Goal: Transaction & Acquisition: Purchase product/service

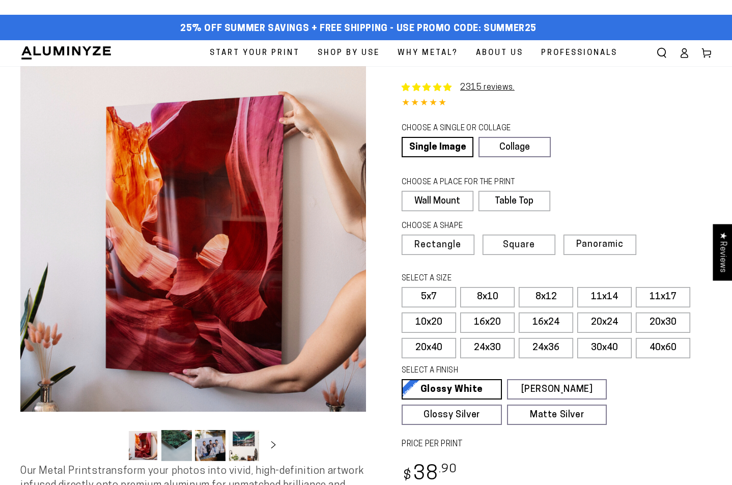
select select "**********"
click at [683, 52] on icon at bounding box center [684, 53] width 10 height 10
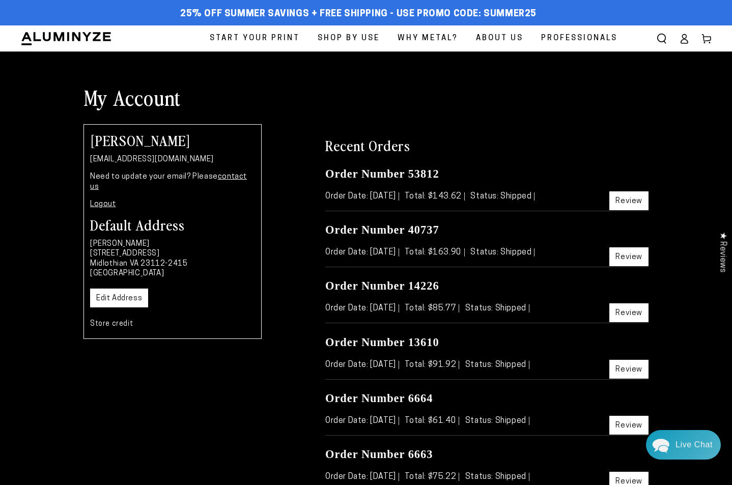
click at [632, 201] on link "Review" at bounding box center [629, 201] width 39 height 19
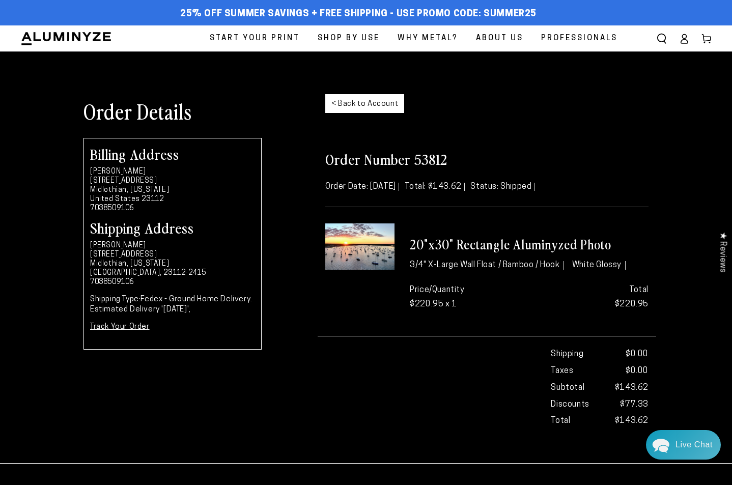
click at [360, 105] on link "< Back to Account" at bounding box center [364, 103] width 79 height 19
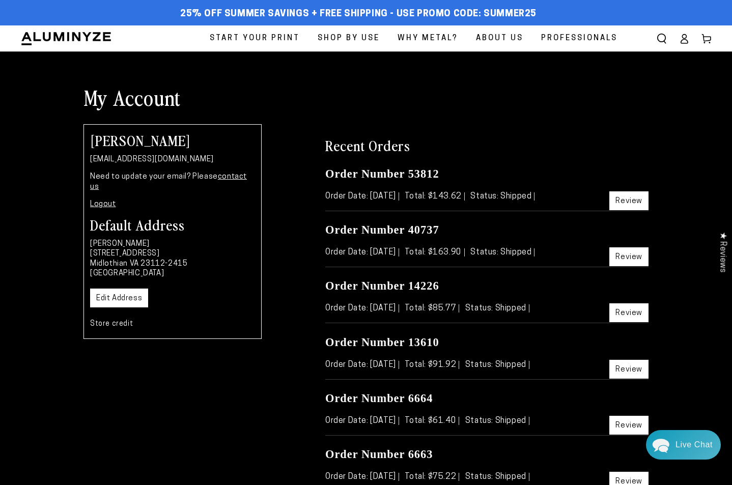
click at [240, 38] on span "Start Your Print" at bounding box center [255, 39] width 90 height 14
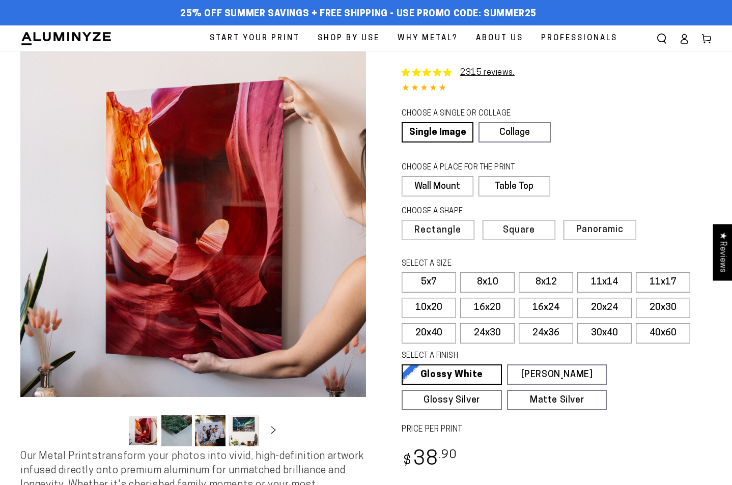
select select "**********"
click at [659, 306] on label "20x30" at bounding box center [663, 308] width 55 height 20
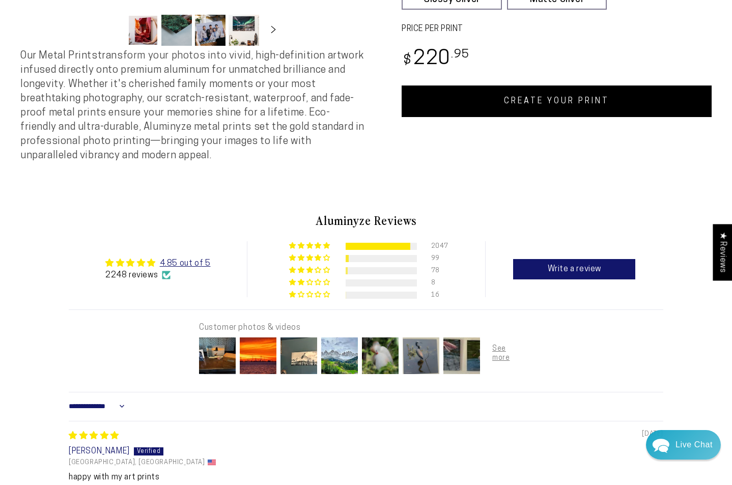
scroll to position [399, 0]
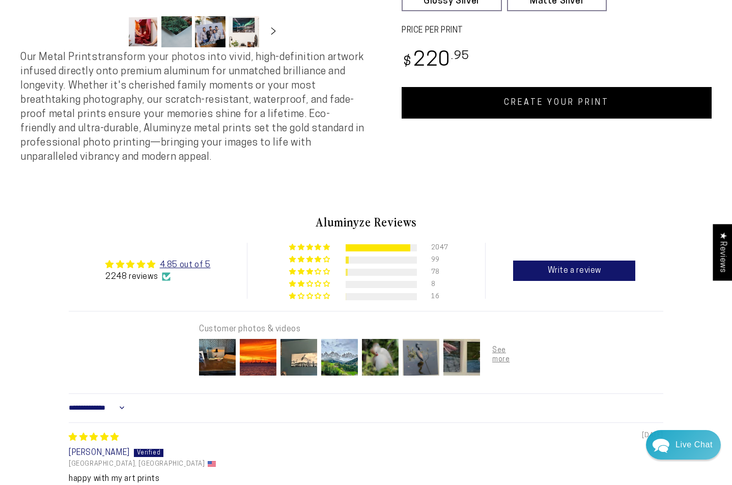
click at [526, 100] on link "CREATE YOUR PRINT" at bounding box center [557, 103] width 310 height 32
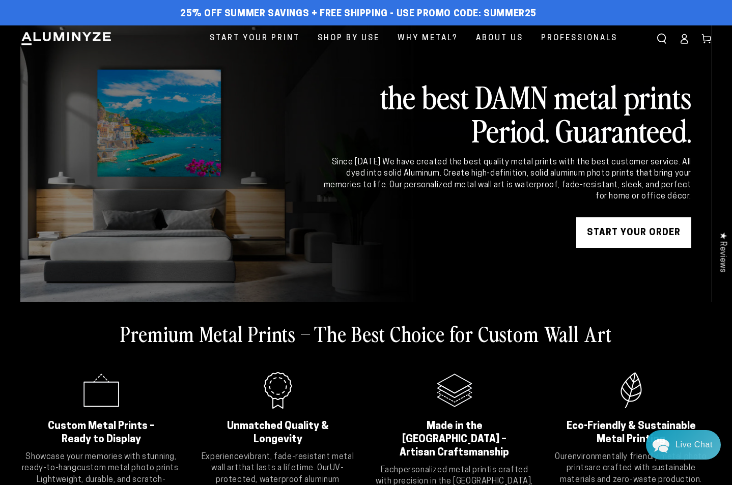
click at [685, 41] on icon at bounding box center [684, 39] width 10 height 10
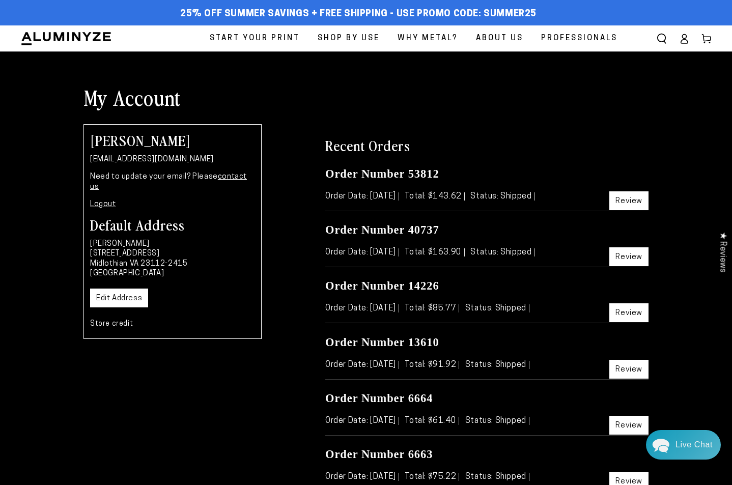
click at [258, 43] on span "Start Your Print" at bounding box center [255, 39] width 90 height 14
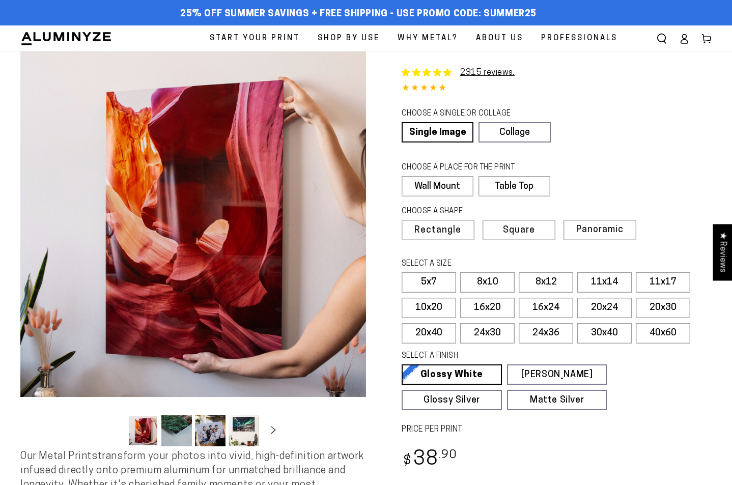
select select "**********"
click at [654, 308] on label "20x30" at bounding box center [663, 308] width 55 height 20
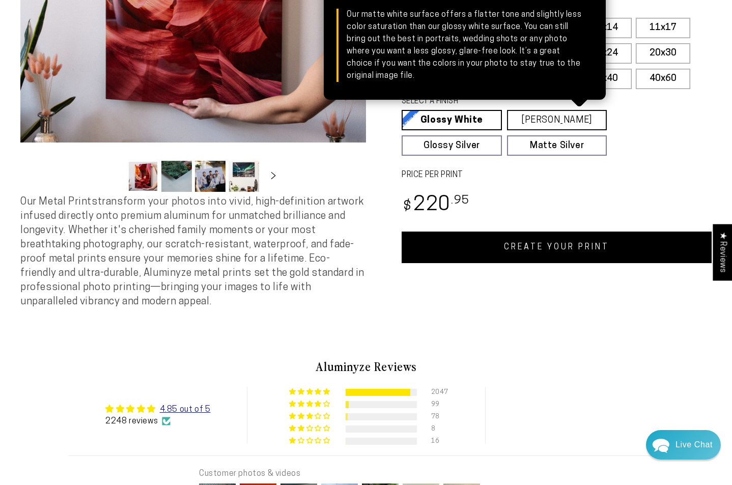
scroll to position [259, 0]
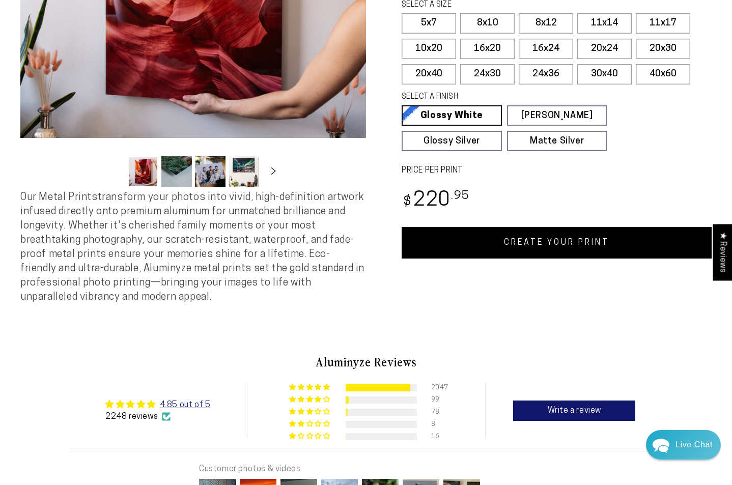
click at [512, 246] on link "CREATE YOUR PRINT" at bounding box center [557, 243] width 310 height 32
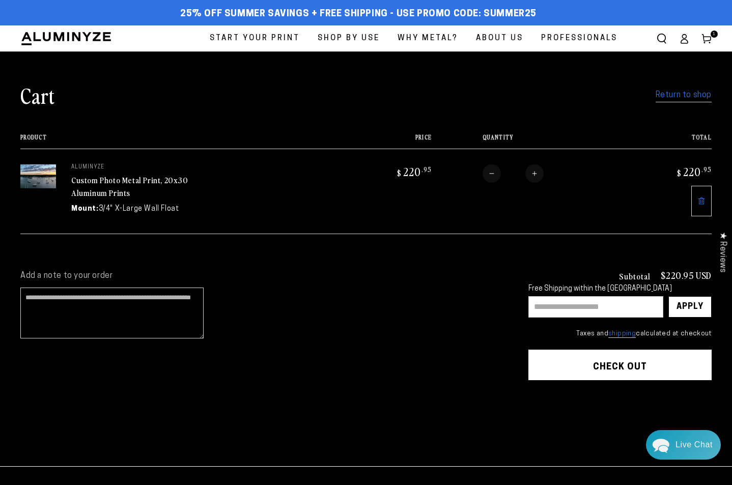
click at [684, 99] on link "Return to shop" at bounding box center [684, 95] width 56 height 15
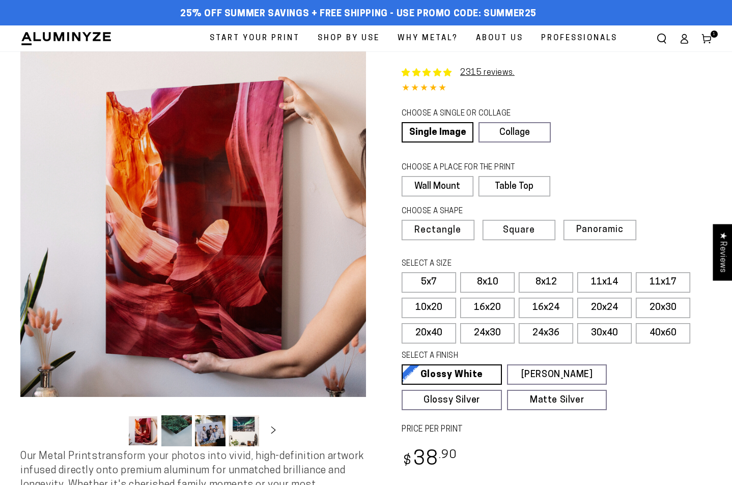
select select "**********"
click at [655, 304] on label "20x30" at bounding box center [663, 308] width 55 height 20
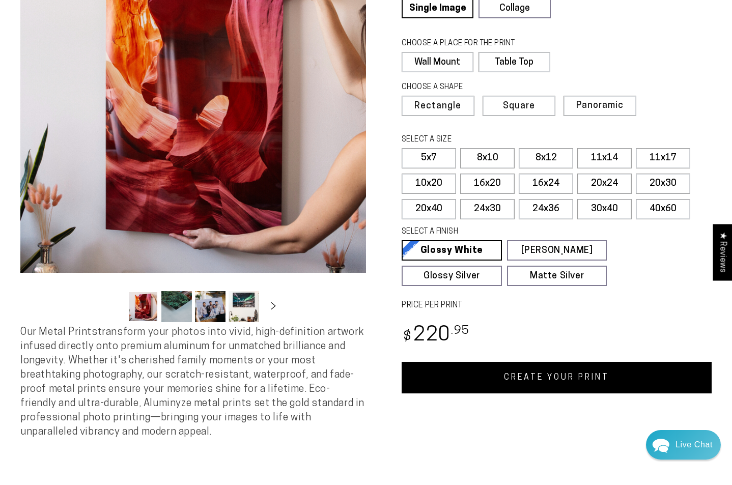
scroll to position [125, 0]
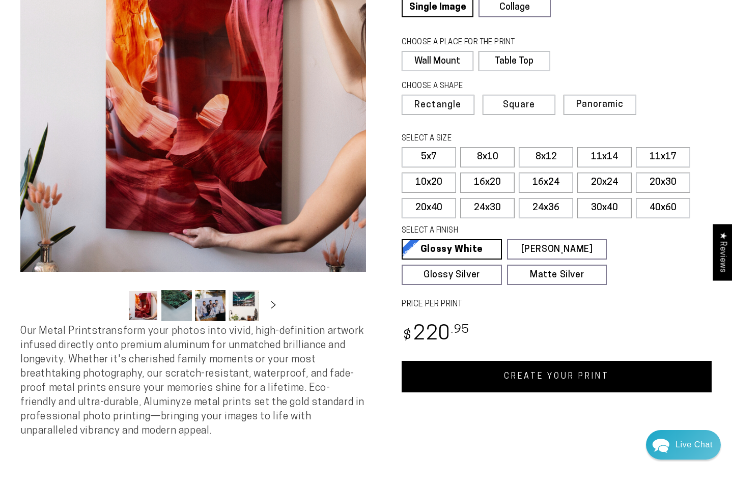
click at [518, 381] on link "CREATE YOUR PRINT" at bounding box center [557, 377] width 310 height 32
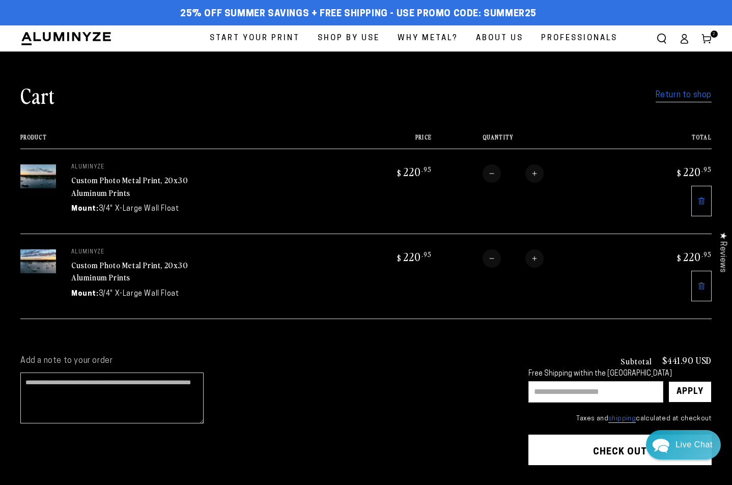
click at [579, 393] on input "text" at bounding box center [596, 392] width 135 height 21
type input "*******"
click at [695, 387] on div "Apply" at bounding box center [690, 392] width 27 height 20
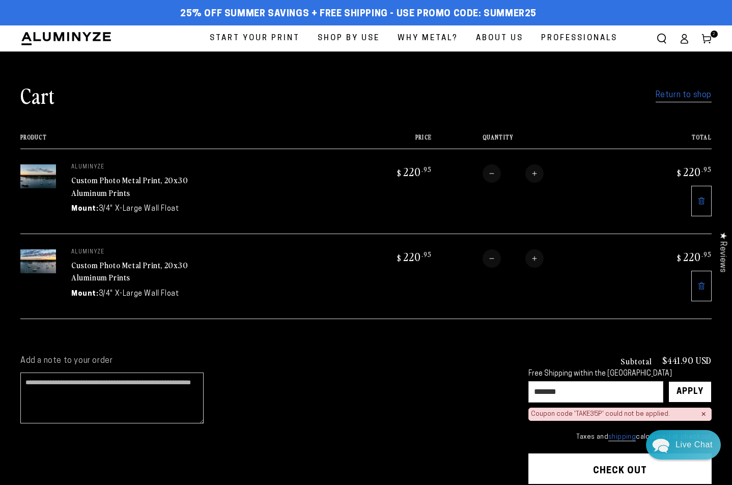
click at [705, 412] on div "×" at bounding box center [703, 415] width 5 height 8
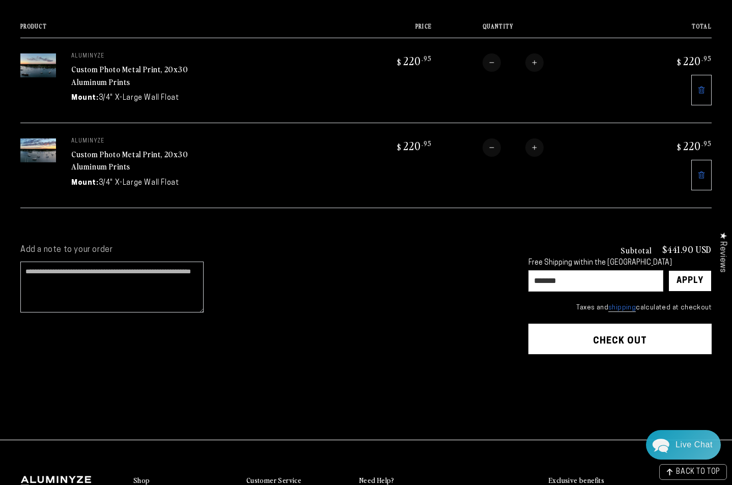
scroll to position [108, 0]
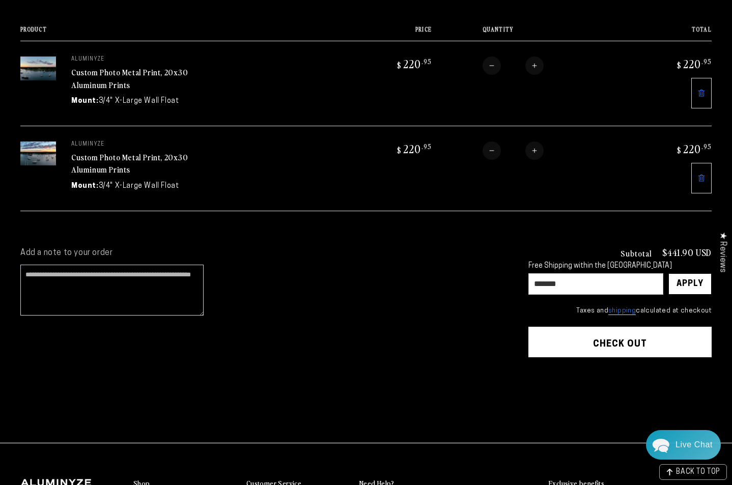
click at [606, 336] on button "Check out" at bounding box center [620, 342] width 183 height 31
